Goal: Task Accomplishment & Management: Manage account settings

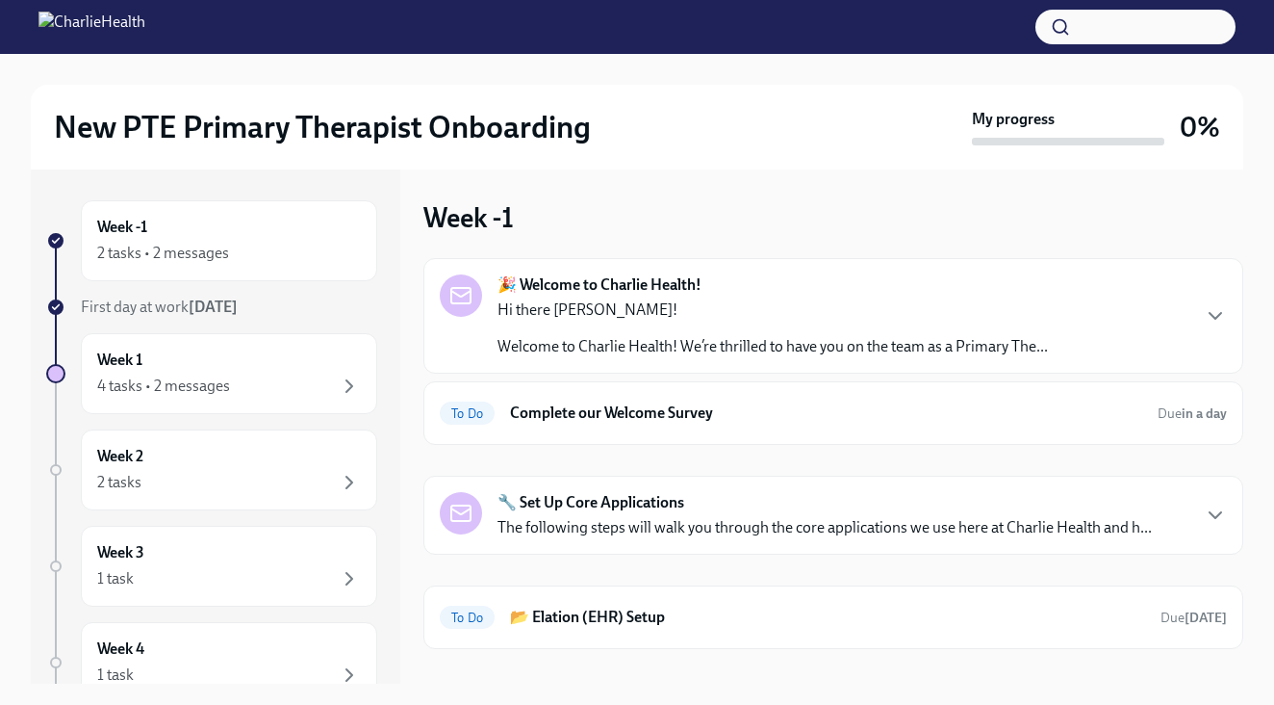
click at [589, 286] on strong "🎉 Welcome to Charlie Health!" at bounding box center [600, 284] width 204 height 21
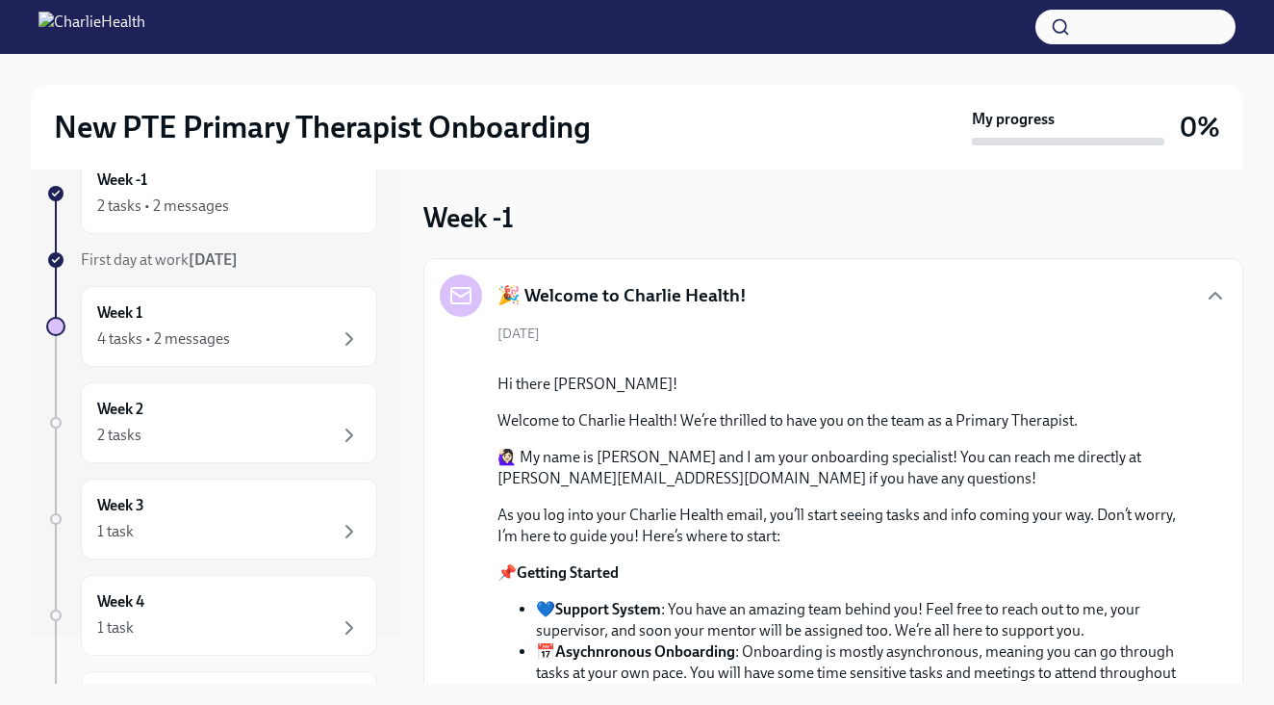
scroll to position [51, 0]
click at [270, 434] on div "2 tasks" at bounding box center [229, 431] width 264 height 23
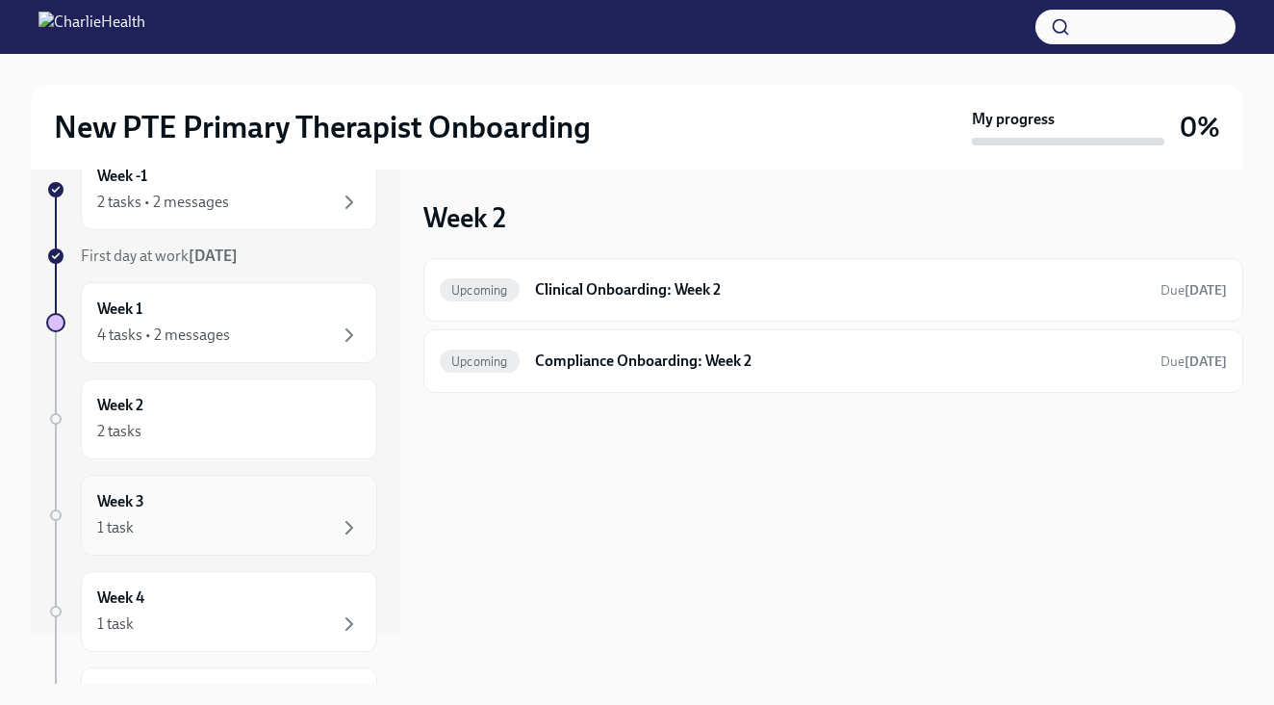
click at [290, 522] on div "1 task" at bounding box center [229, 527] width 264 height 23
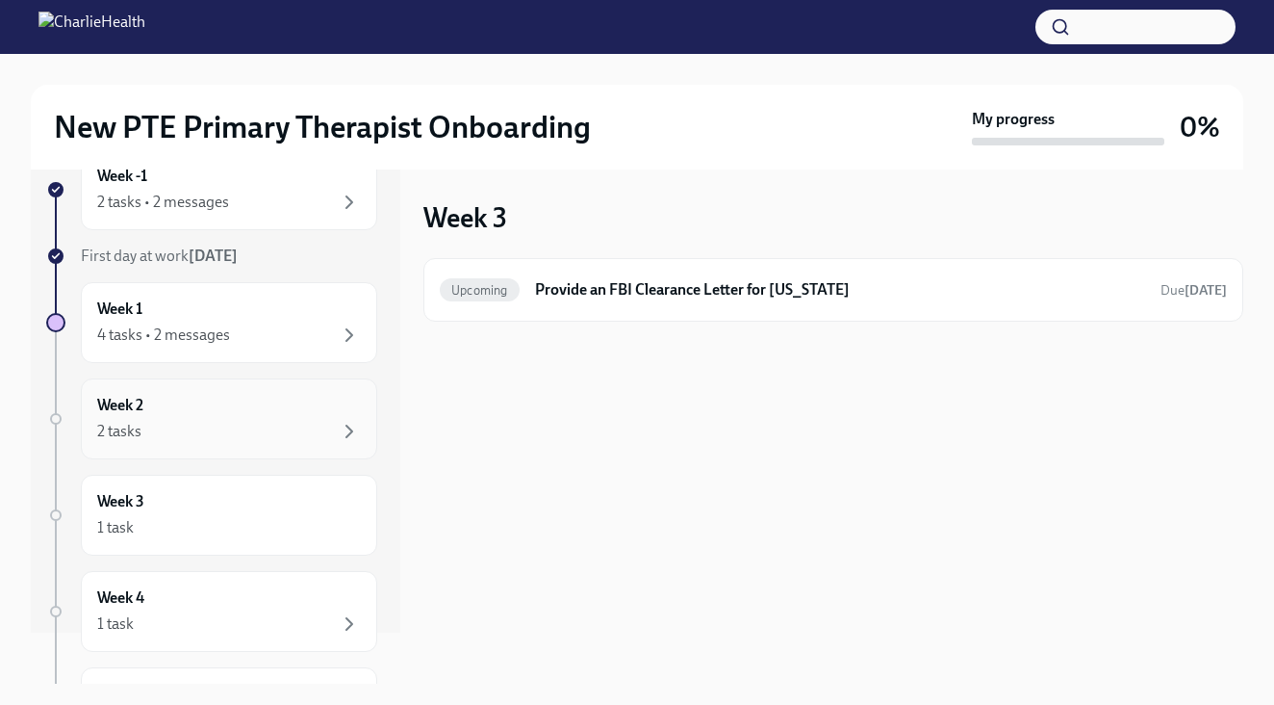
click at [294, 446] on div "Week 2 2 tasks" at bounding box center [229, 418] width 296 height 81
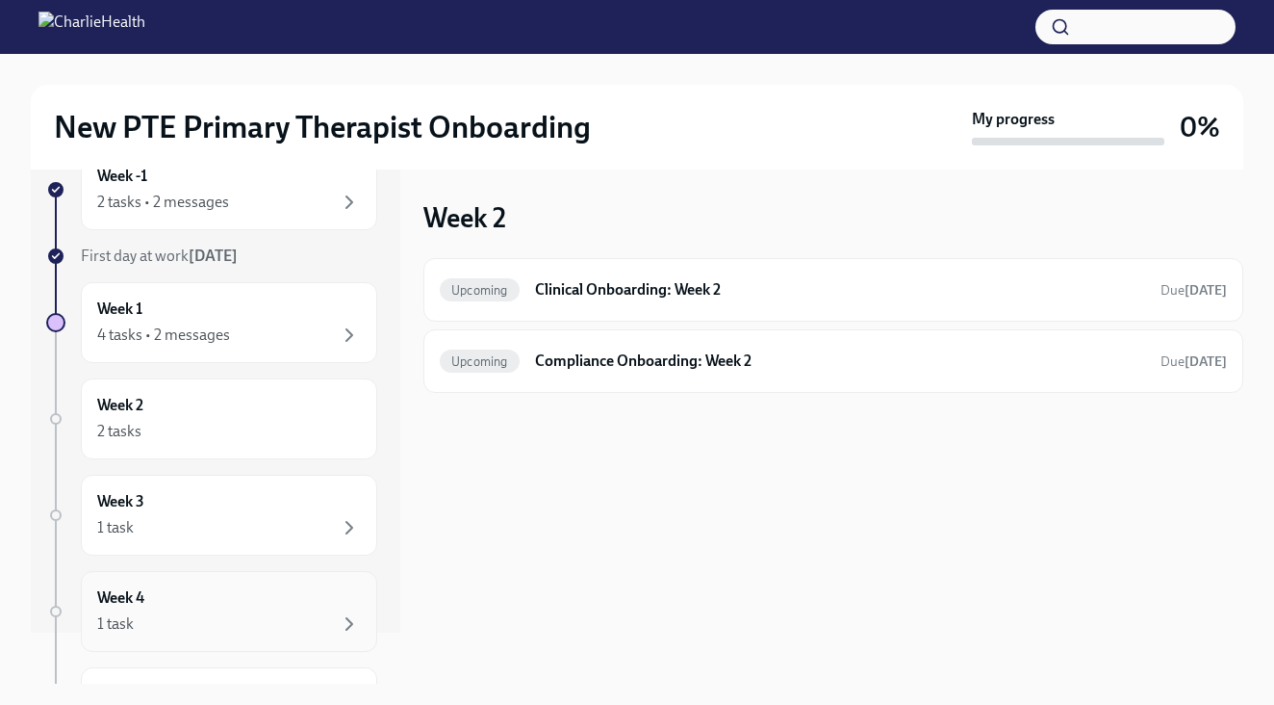
click at [323, 613] on div "1 task" at bounding box center [229, 623] width 264 height 23
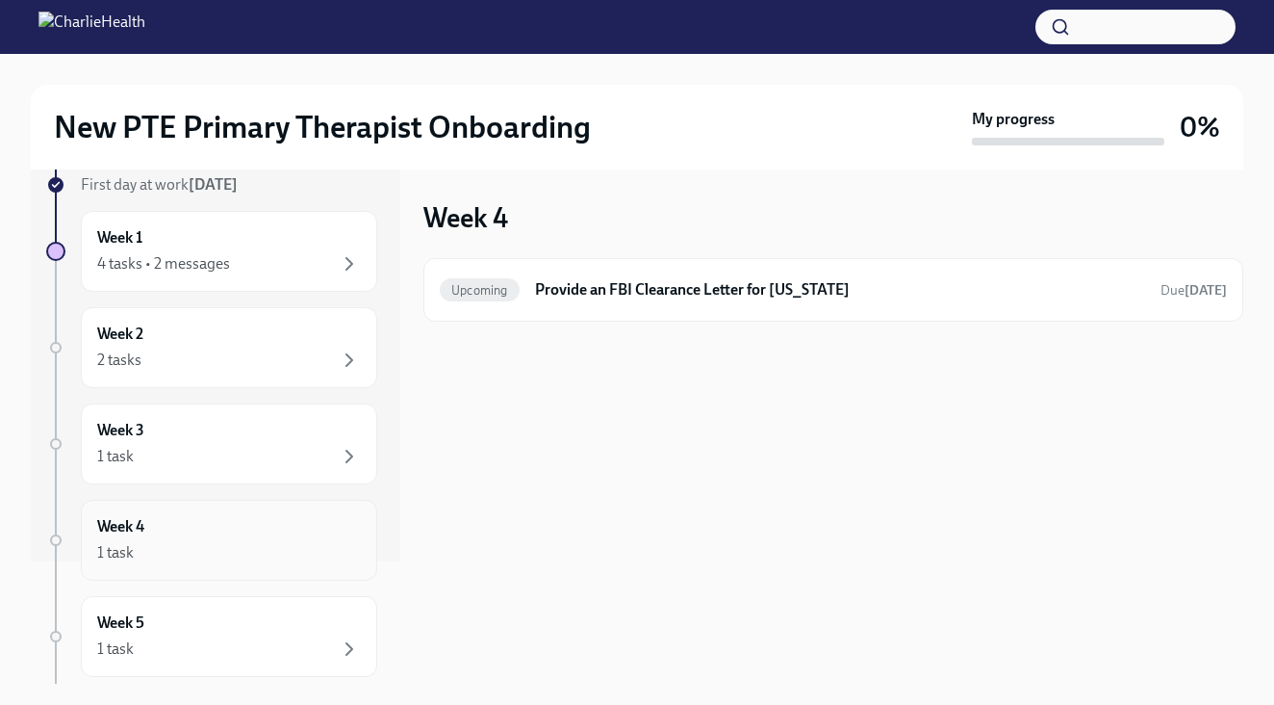
scroll to position [136, 0]
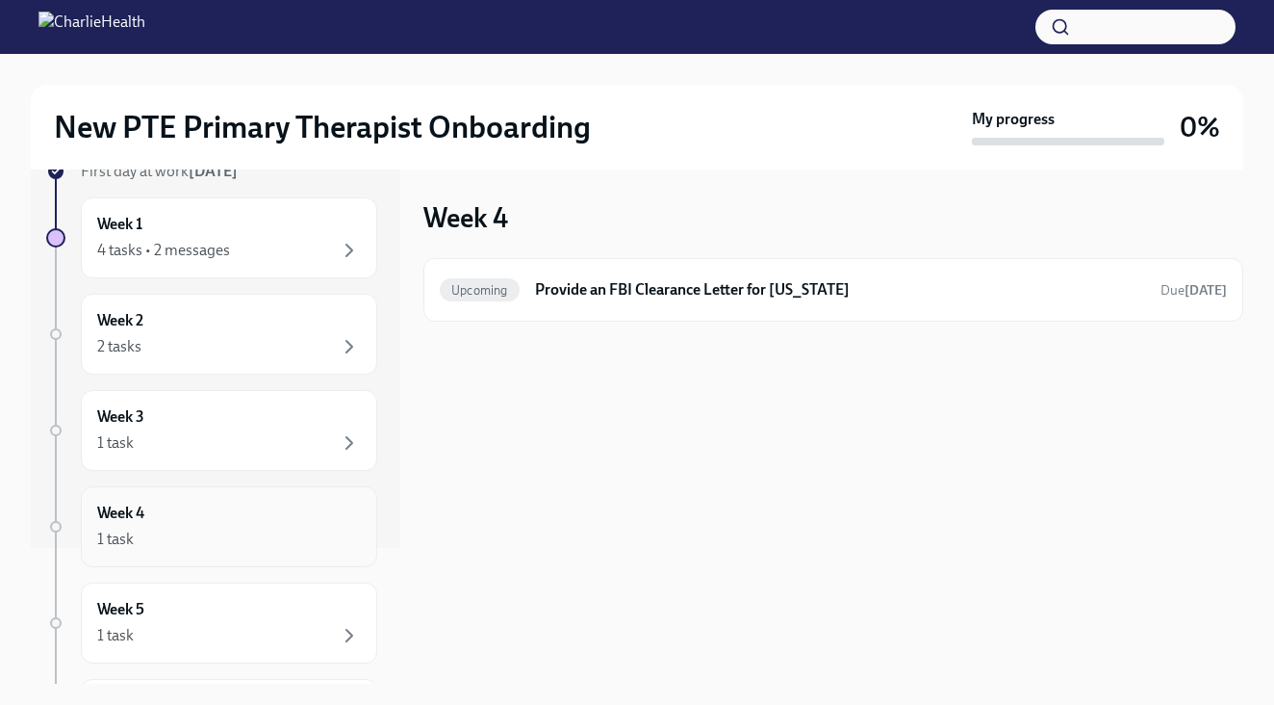
click at [265, 531] on div "1 task" at bounding box center [229, 538] width 264 height 23
click at [269, 412] on div "Week 3 1 task" at bounding box center [229, 430] width 264 height 48
click at [274, 320] on div "Week 2 2 tasks" at bounding box center [229, 334] width 264 height 48
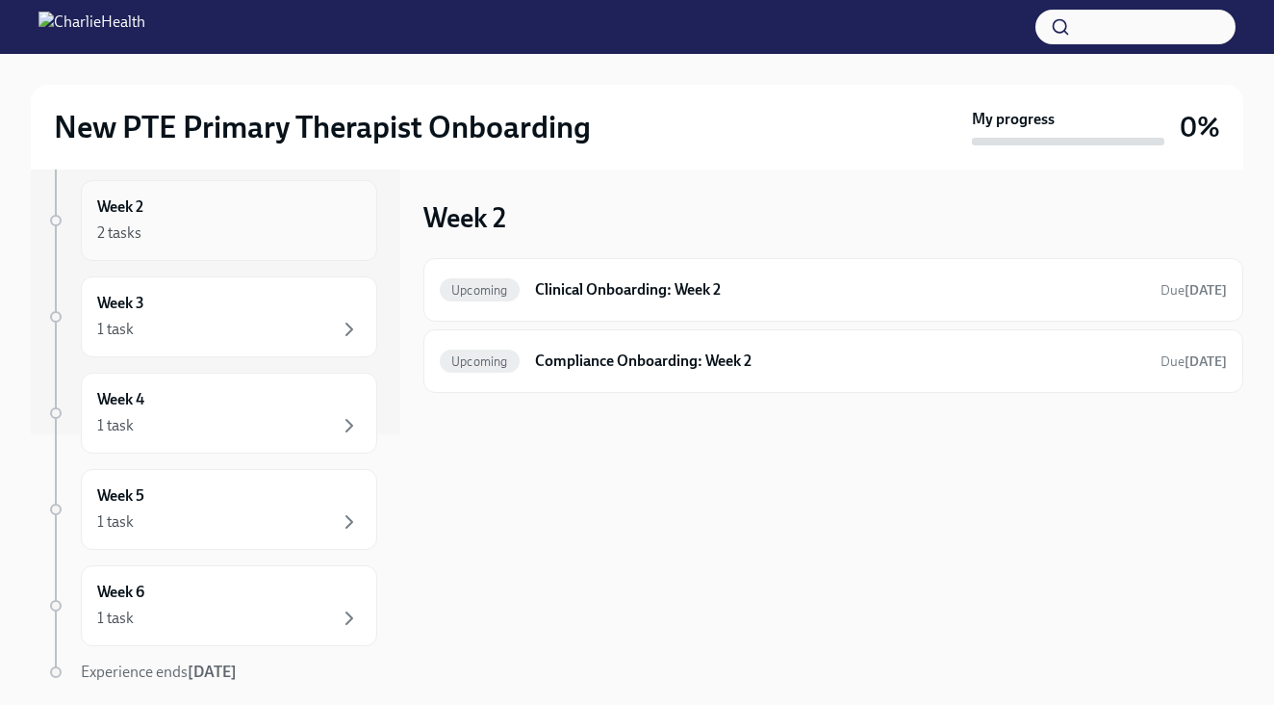
scroll to position [250, 0]
click at [254, 537] on div "Week 5 1 task" at bounding box center [229, 508] width 296 height 81
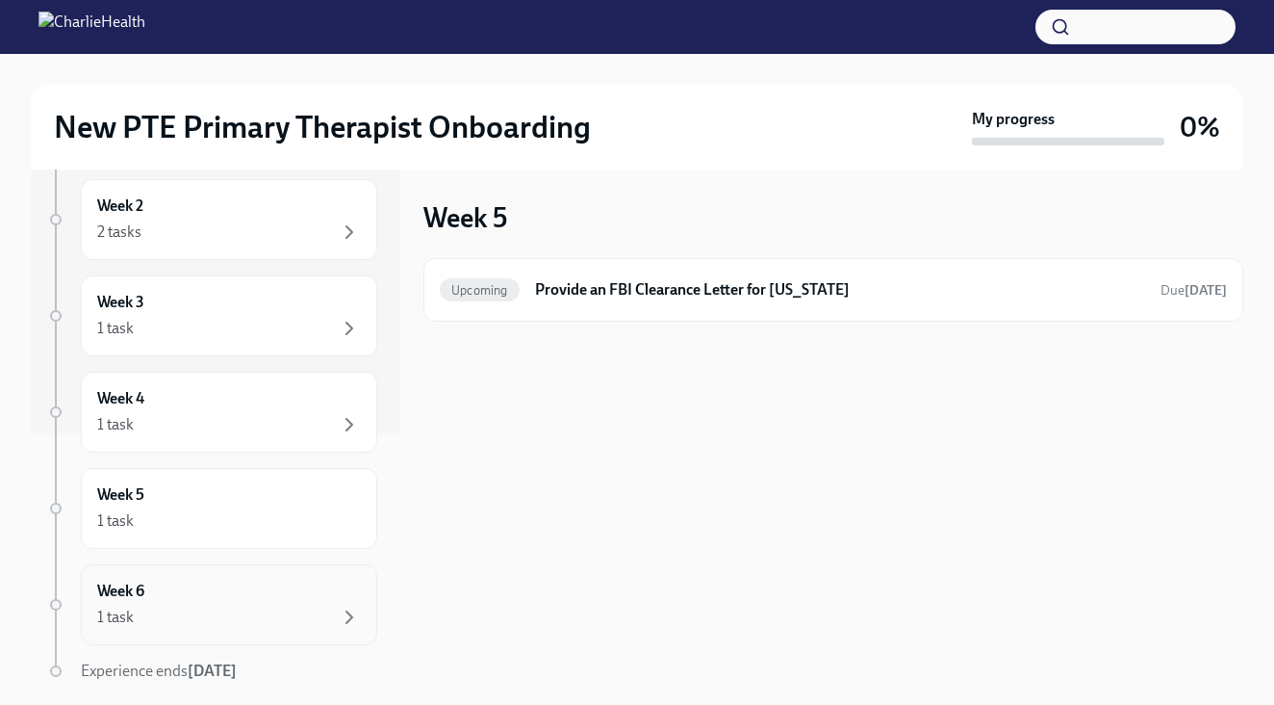
click at [257, 613] on div "1 task" at bounding box center [229, 616] width 264 height 23
click at [278, 346] on div "Week 3 1 task" at bounding box center [229, 315] width 296 height 81
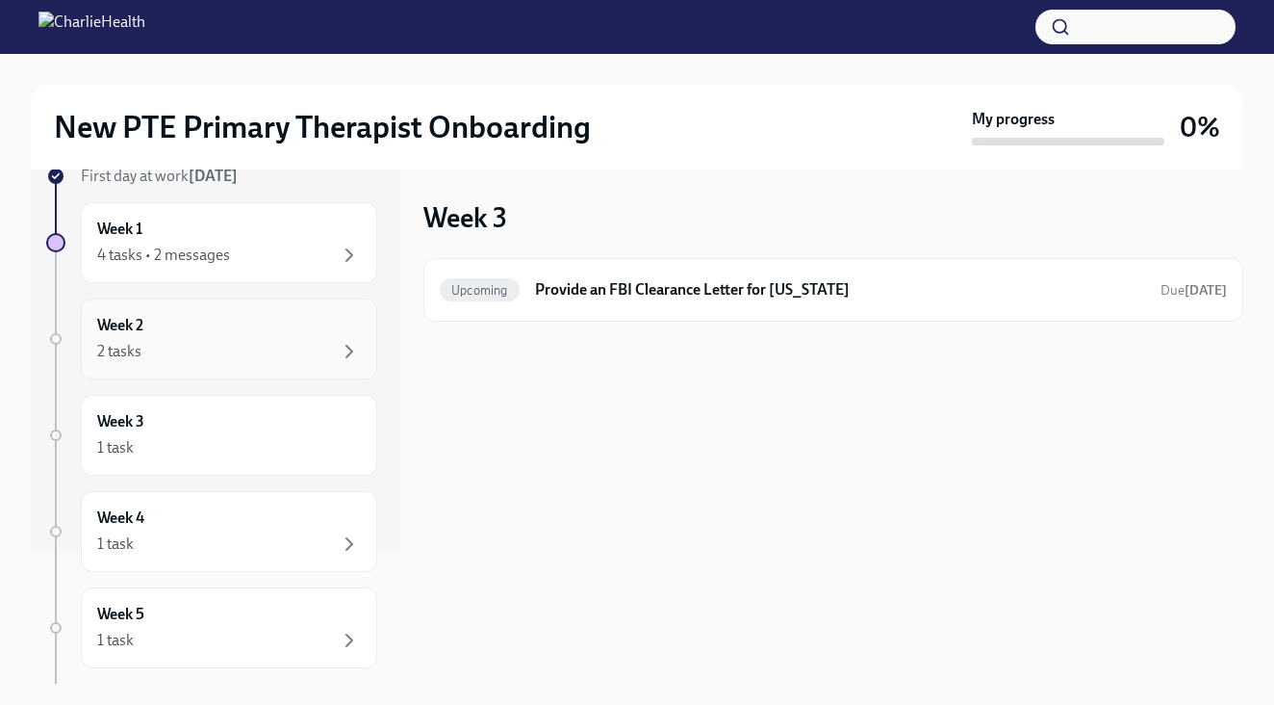
click at [278, 346] on div "2 tasks" at bounding box center [229, 351] width 264 height 23
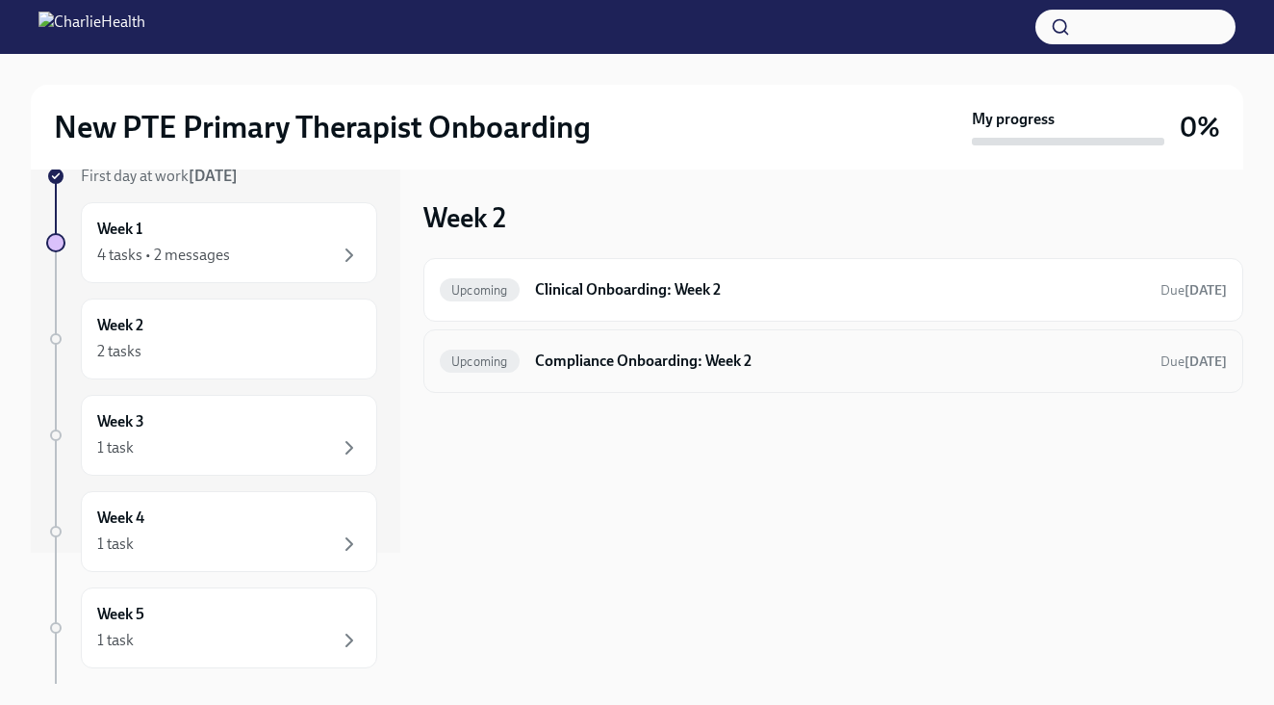
scroll to position [9, 0]
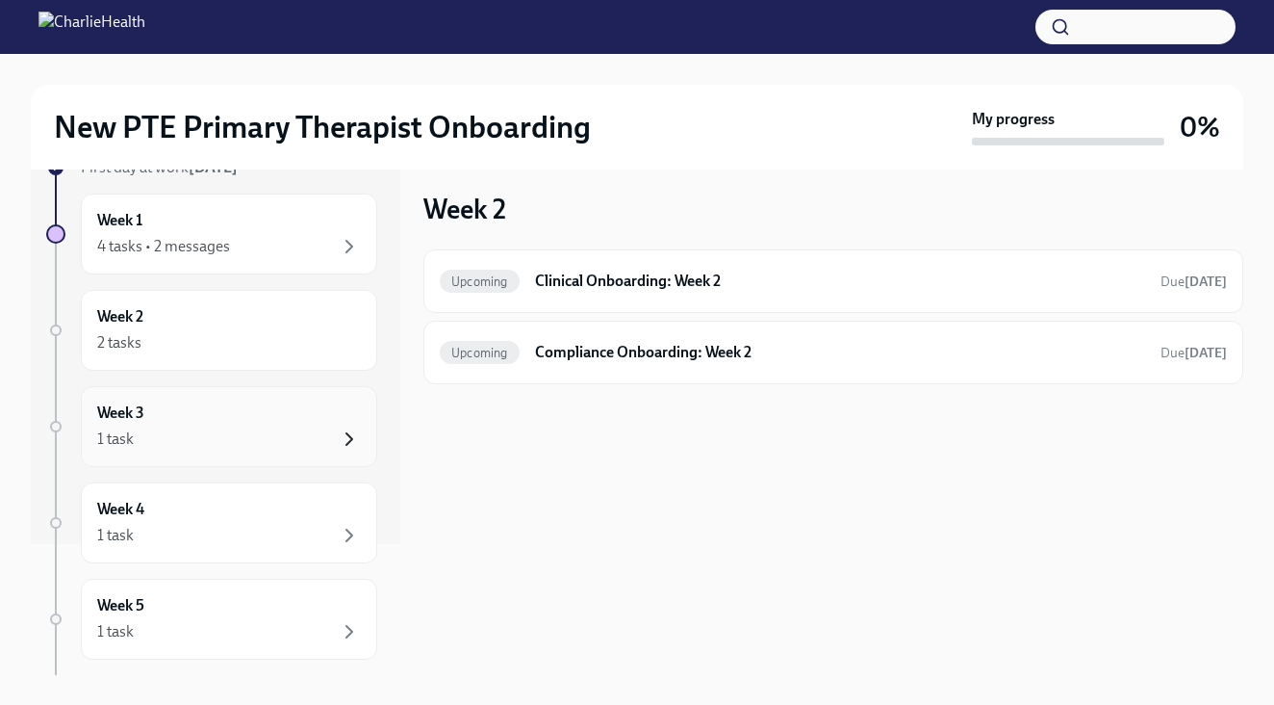
click at [338, 430] on icon "button" at bounding box center [349, 438] width 23 height 23
